Goal: Task Accomplishment & Management: Use online tool/utility

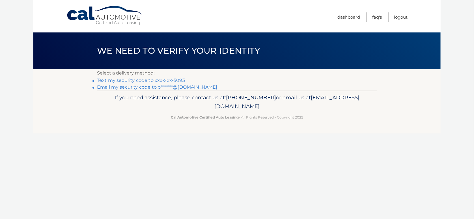
click at [165, 80] on link "Text my security code to xxx-xxx-5093" at bounding box center [141, 80] width 88 height 5
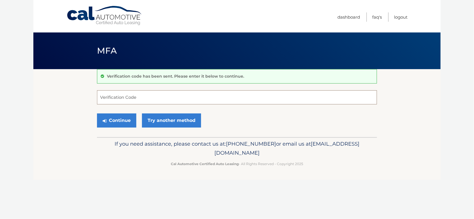
click at [134, 98] on input "Verification Code" at bounding box center [237, 97] width 280 height 14
type input "268585"
click at [105, 124] on button "Continue" at bounding box center [116, 121] width 39 height 14
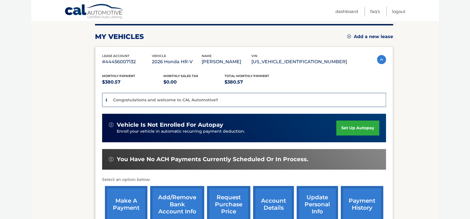
scroll to position [113, 0]
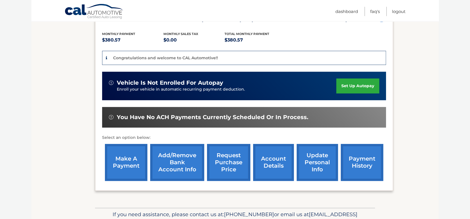
click at [123, 156] on link "make a payment" at bounding box center [126, 162] width 42 height 37
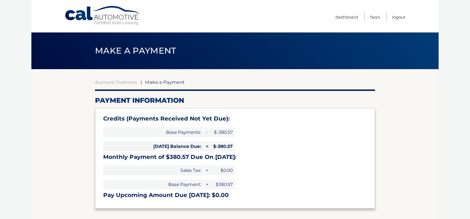
select select "NmY3NTEzZWUtZmE5MC00NTBmLTg0MjctNTQxZTU3YmM0M2Q2"
